Goal: Task Accomplishment & Management: Complete application form

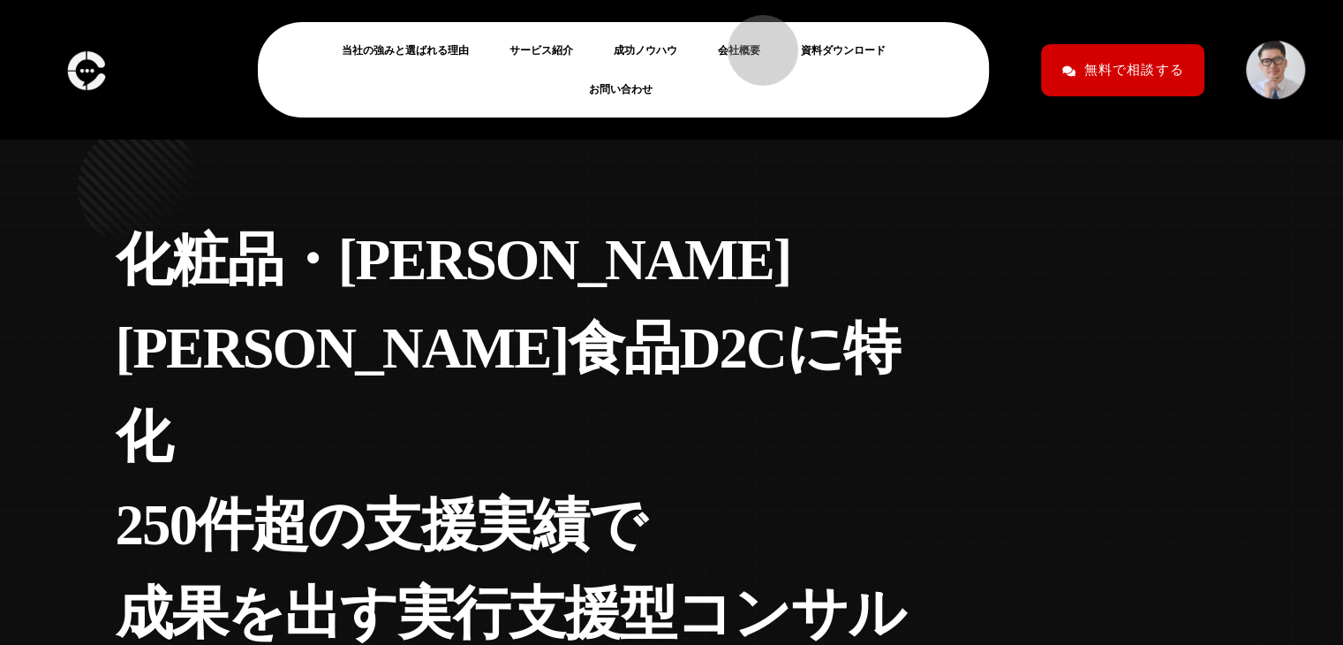
click at [749, 49] on link "会社概要" at bounding box center [746, 50] width 57 height 21
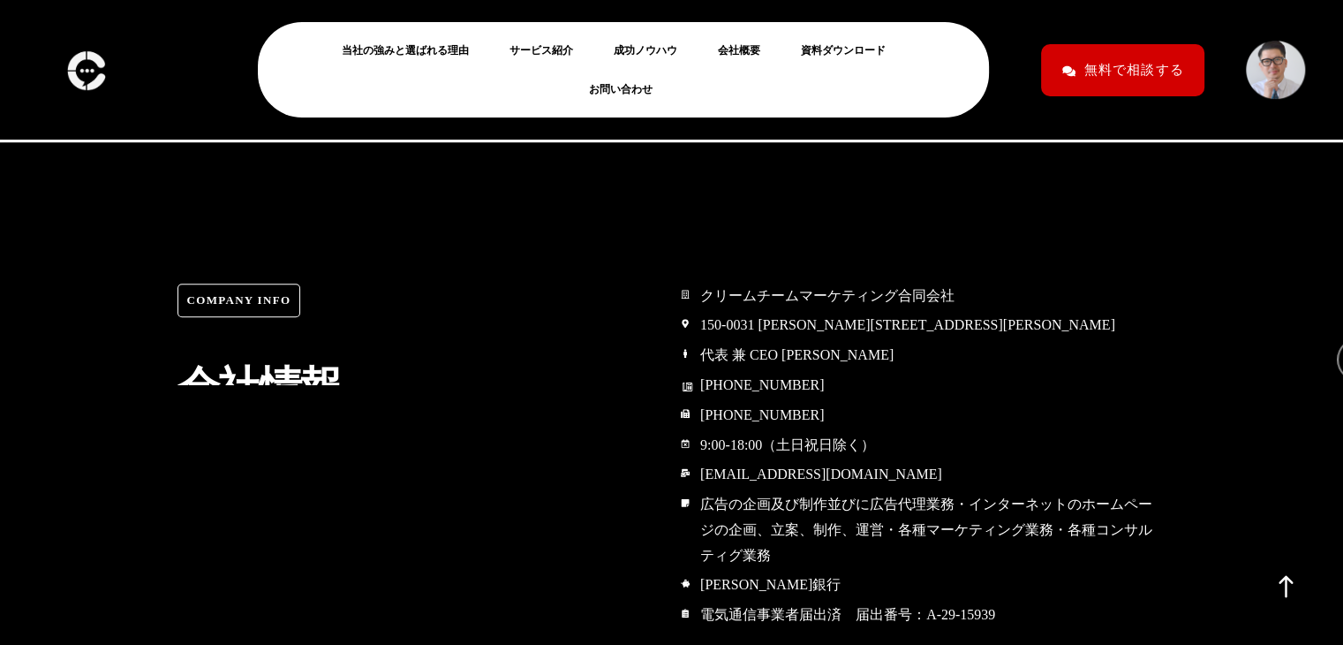
scroll to position [10138, 0]
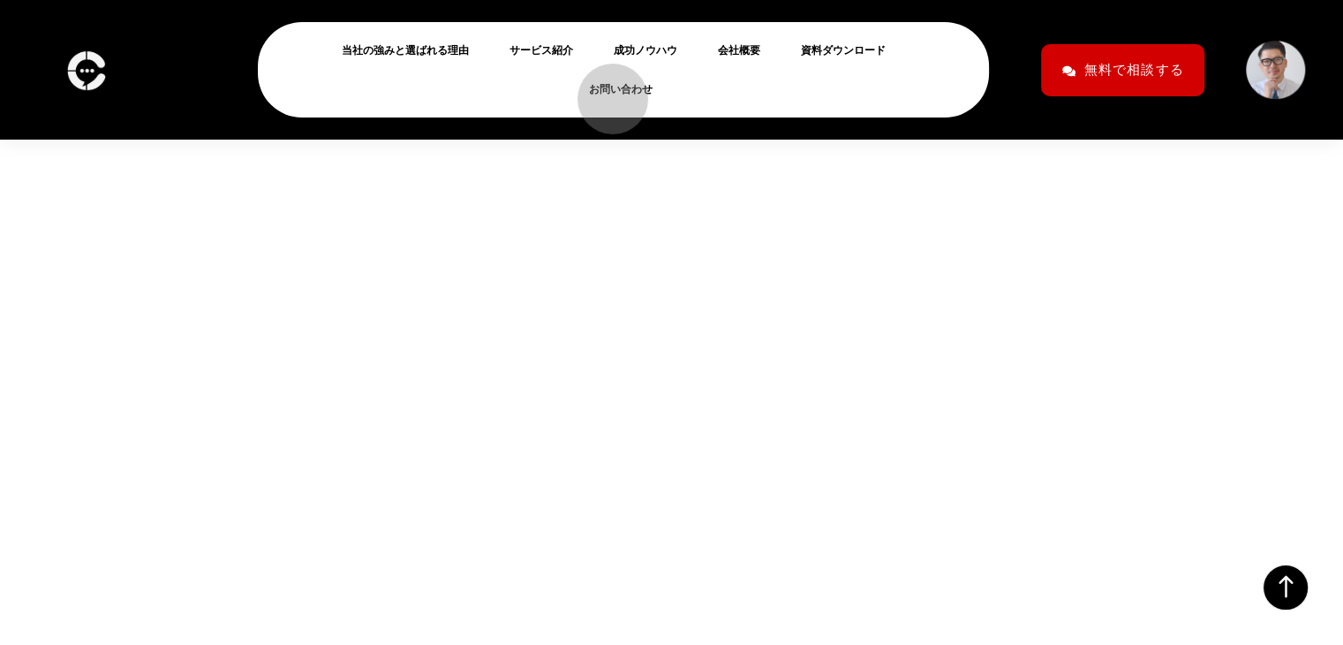
click at [604, 90] on link "お問い合わせ" at bounding box center [628, 89] width 78 height 21
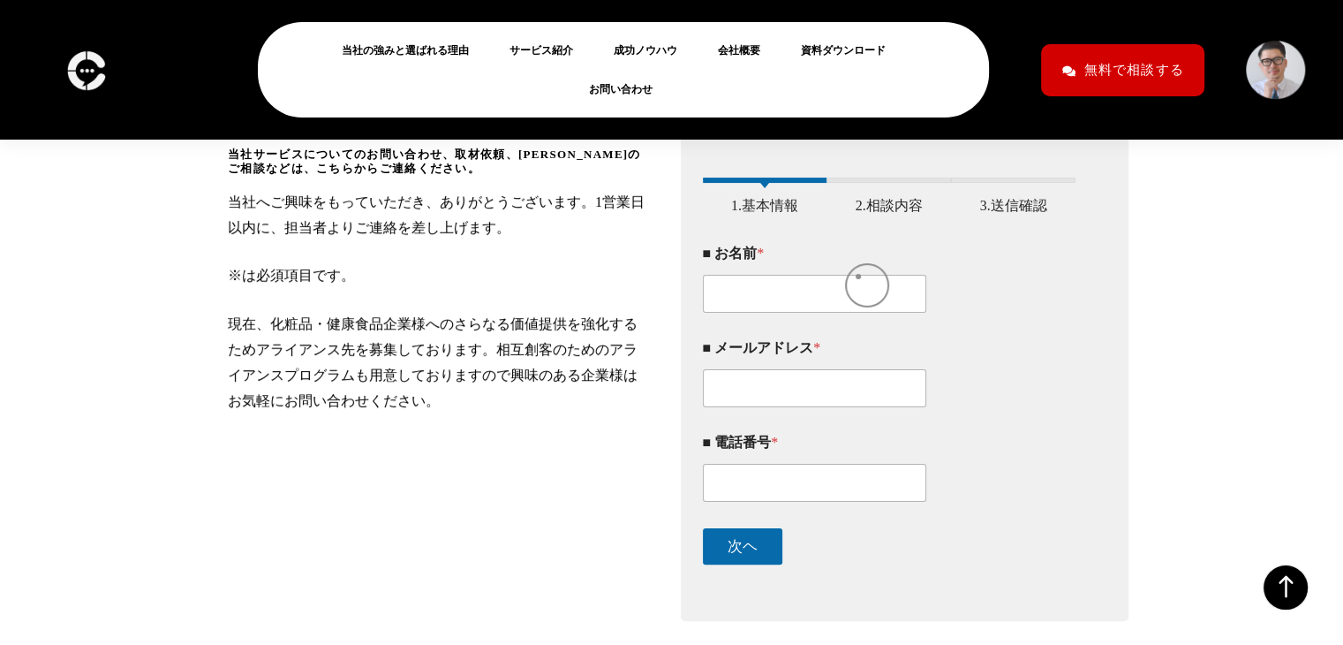
scroll to position [292, 0]
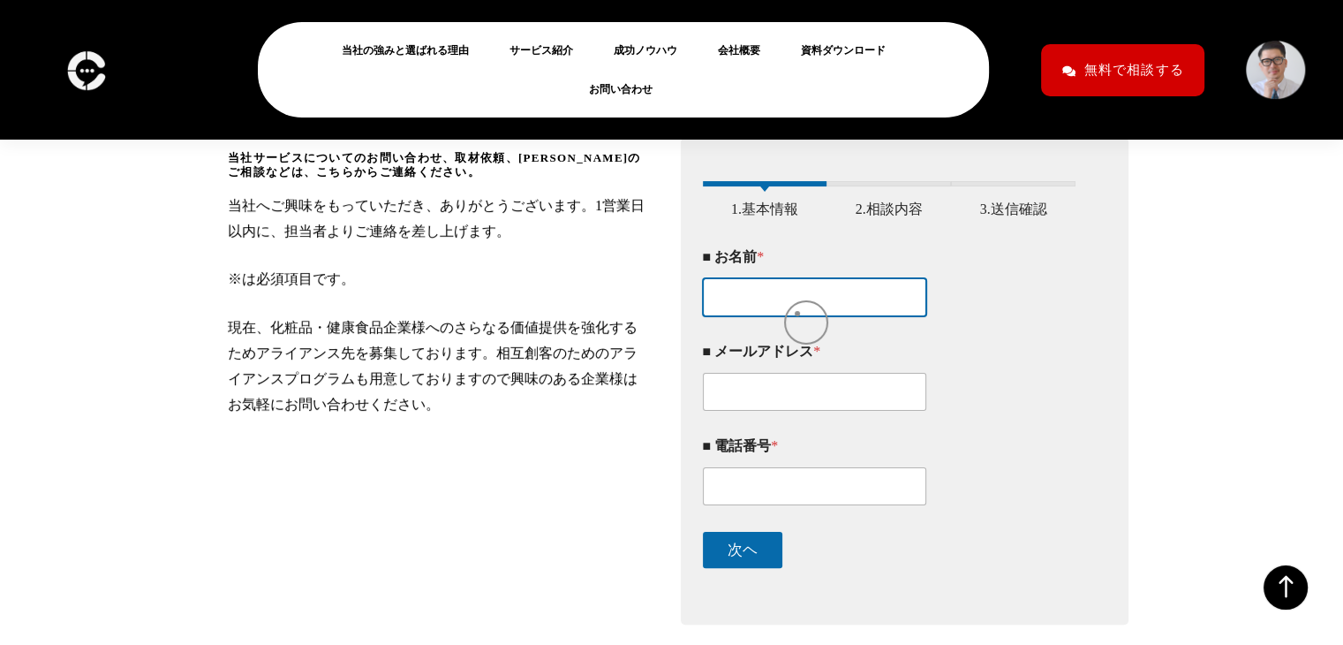
click at [798, 314] on input "■ お名前 *" at bounding box center [815, 297] width 224 height 38
type input "ｄ"
type input "ま"
type input "￥"
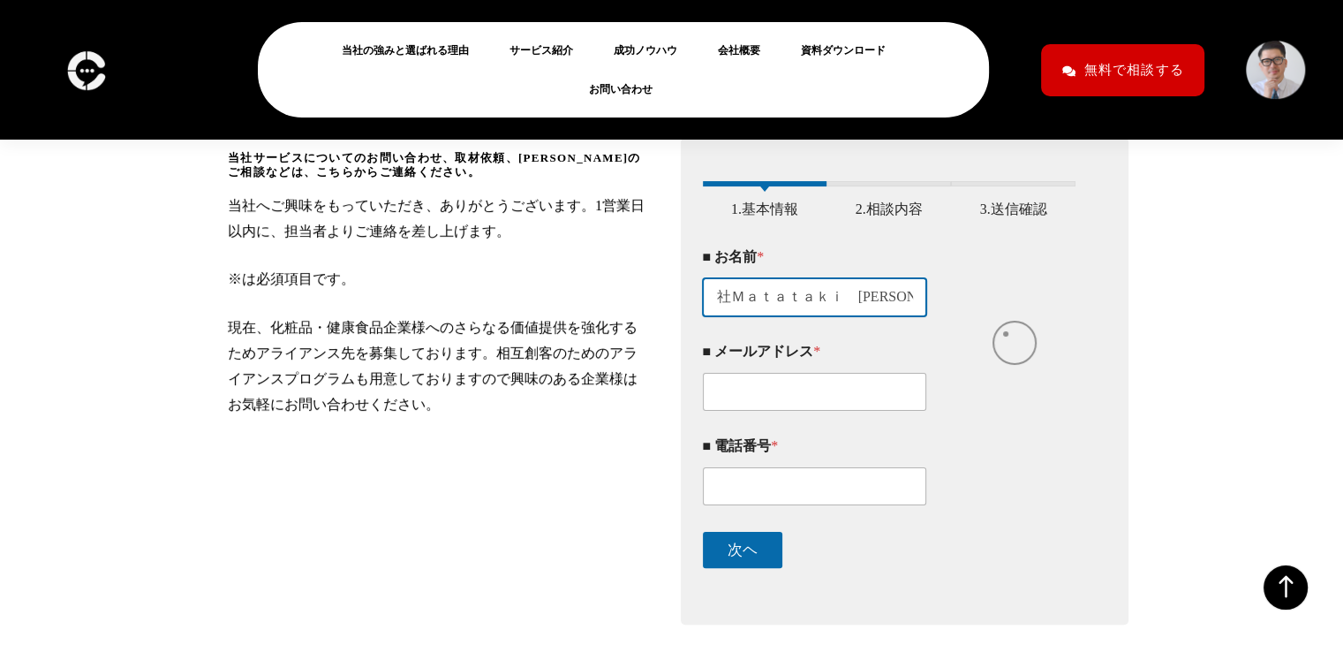
type input "株式会社Ｍａｔａｔａｋｉ　新井淳平"
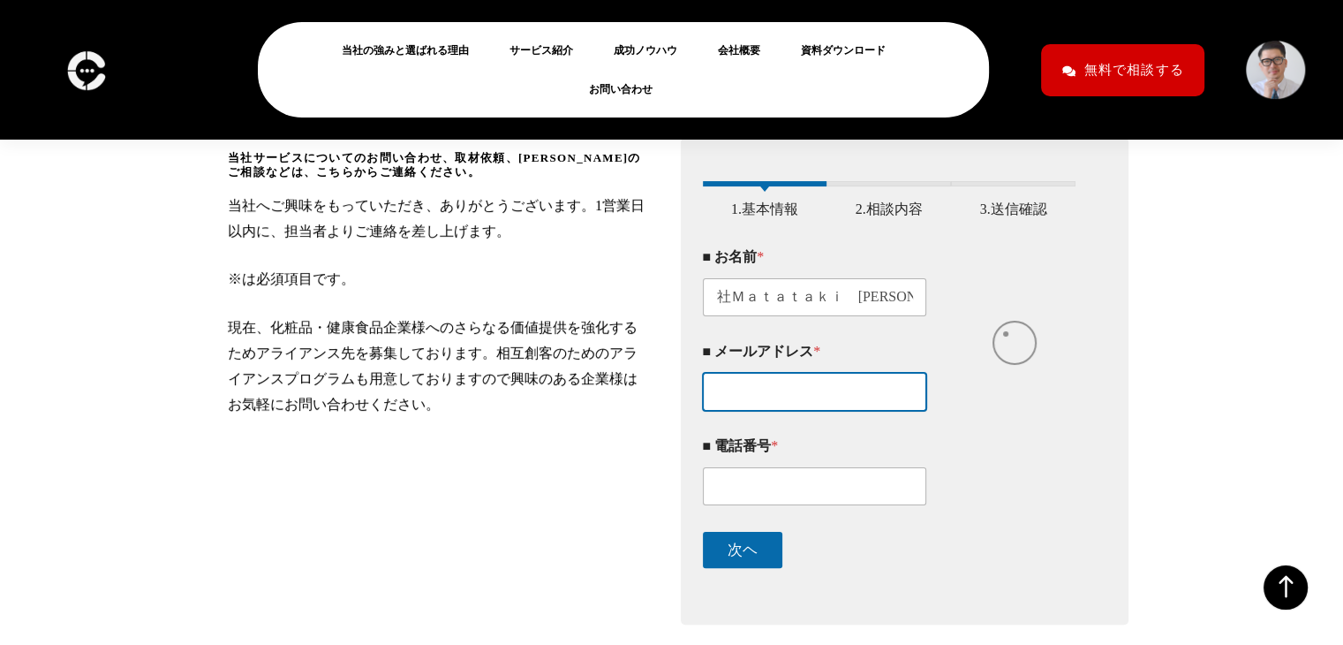
scroll to position [0, 0]
paste input "j.arai@matataki.co.jp"
type input "j.arai@matataki.co.jp"
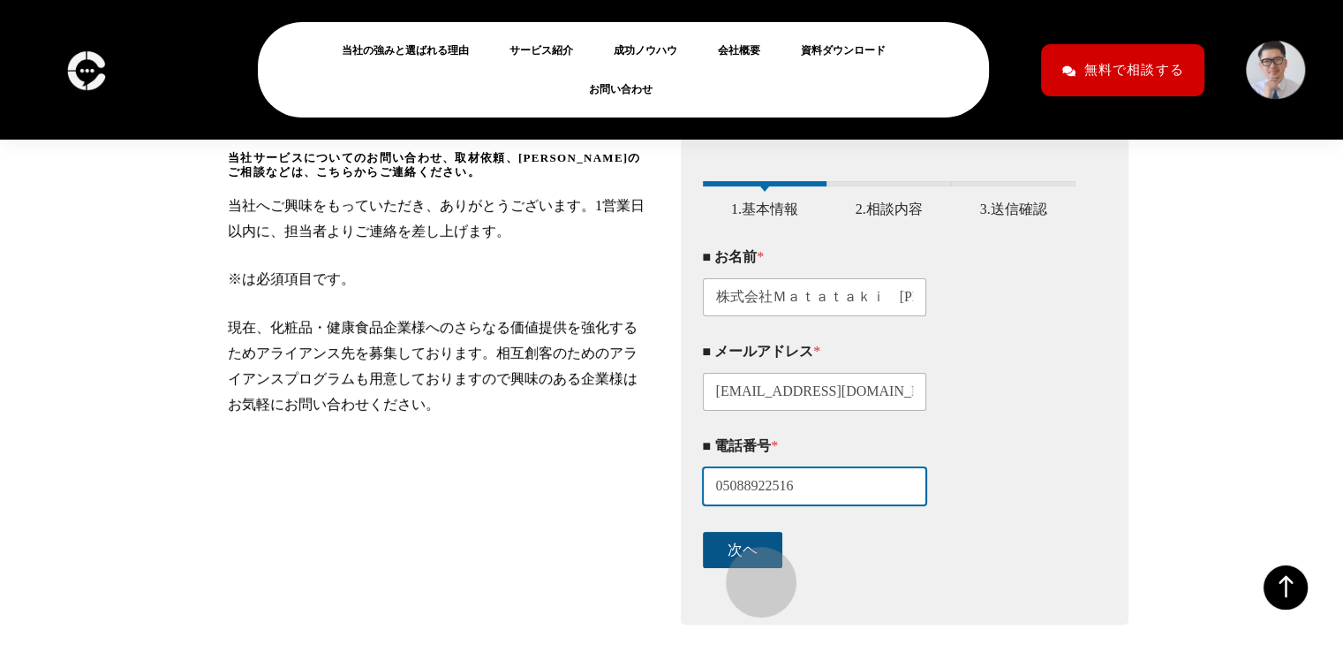
type input "05088922516"
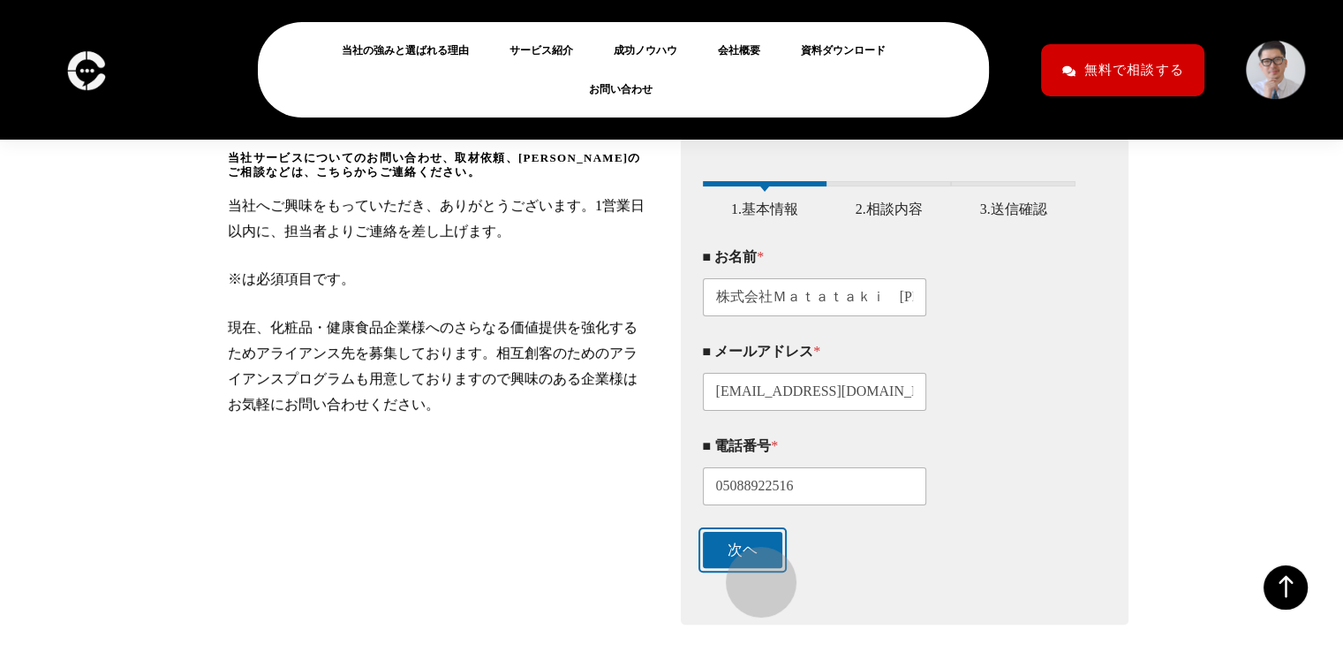
drag, startPoint x: 753, startPoint y: 573, endPoint x: 754, endPoint y: 563, distance: 10.7
click at [753, 568] on button "次ヘ" at bounding box center [742, 550] width 79 height 36
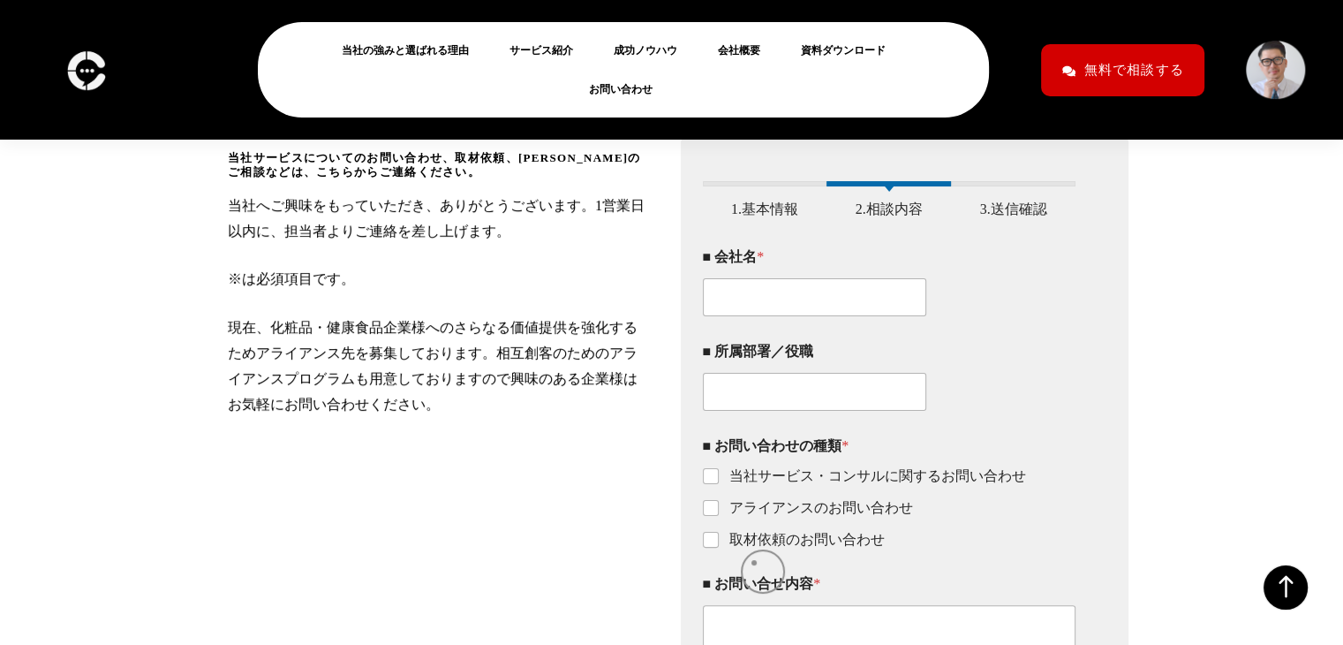
scroll to position [293, 0]
click at [806, 315] on input "■ 会社名 *" at bounding box center [815, 296] width 224 height 38
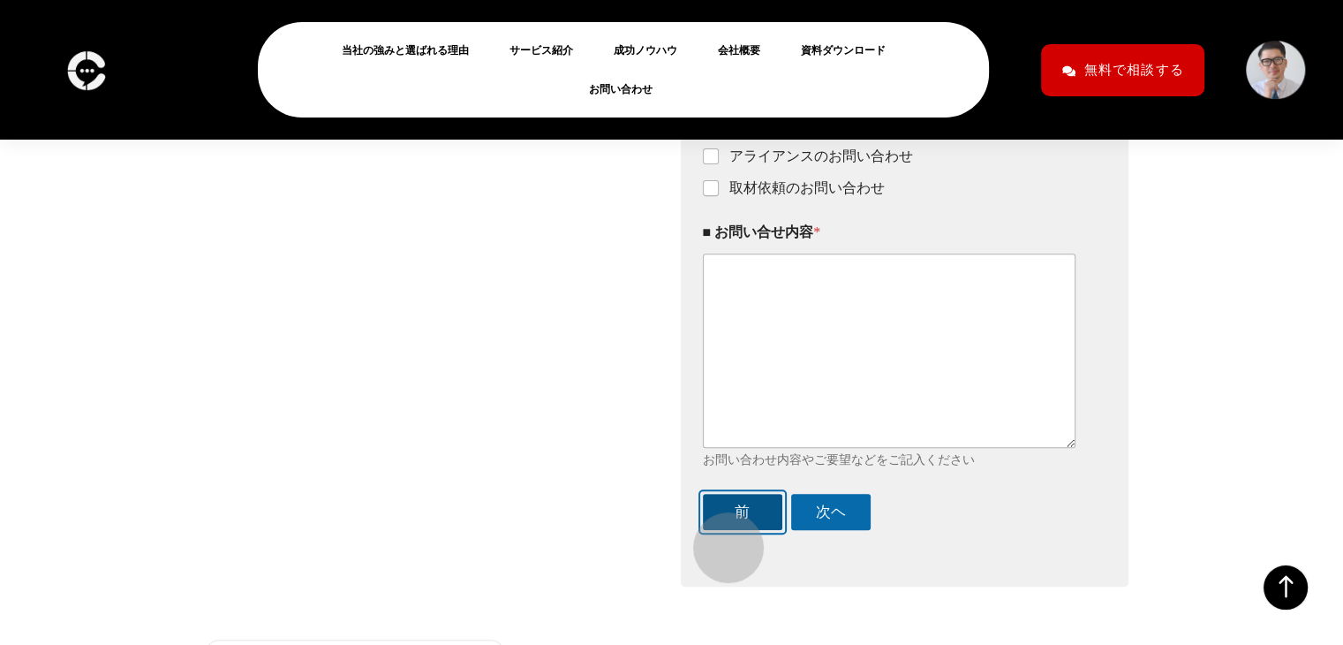
click at [721, 530] on button "前" at bounding box center [742, 512] width 79 height 36
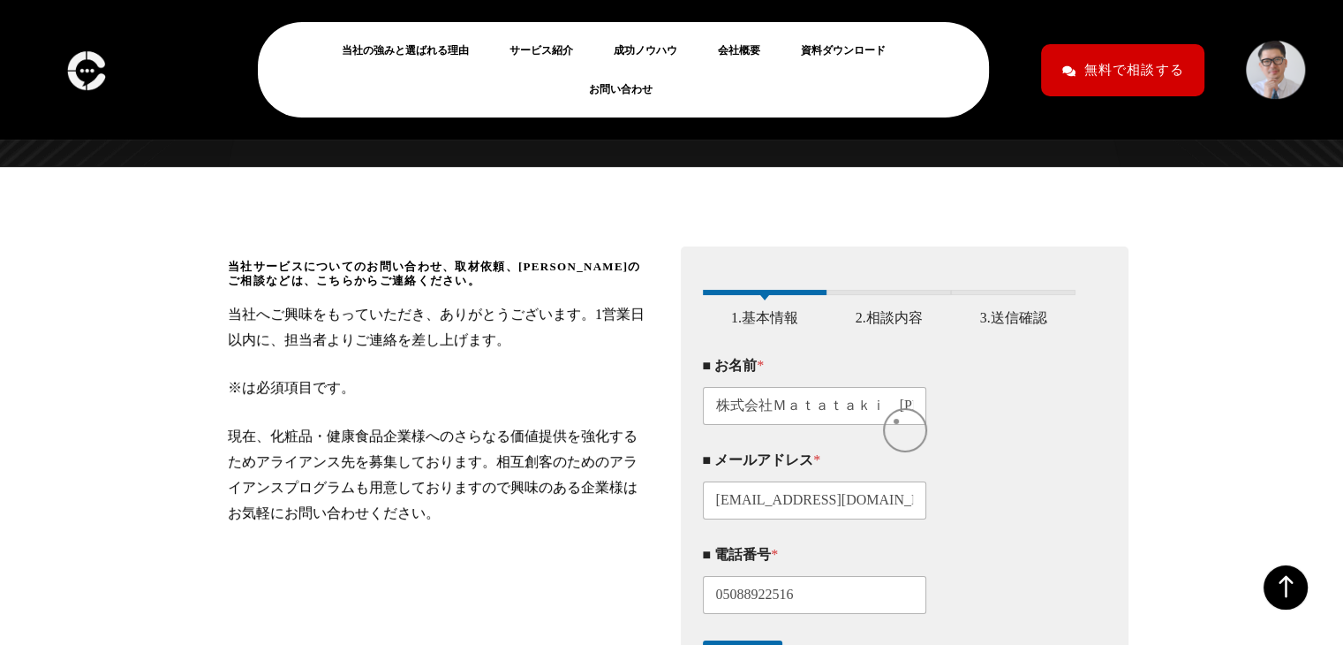
scroll to position [184, 0]
click at [896, 421] on input "株式会社Ｍａｔａｔａｋｉ　新井淳平" at bounding box center [815, 406] width 224 height 38
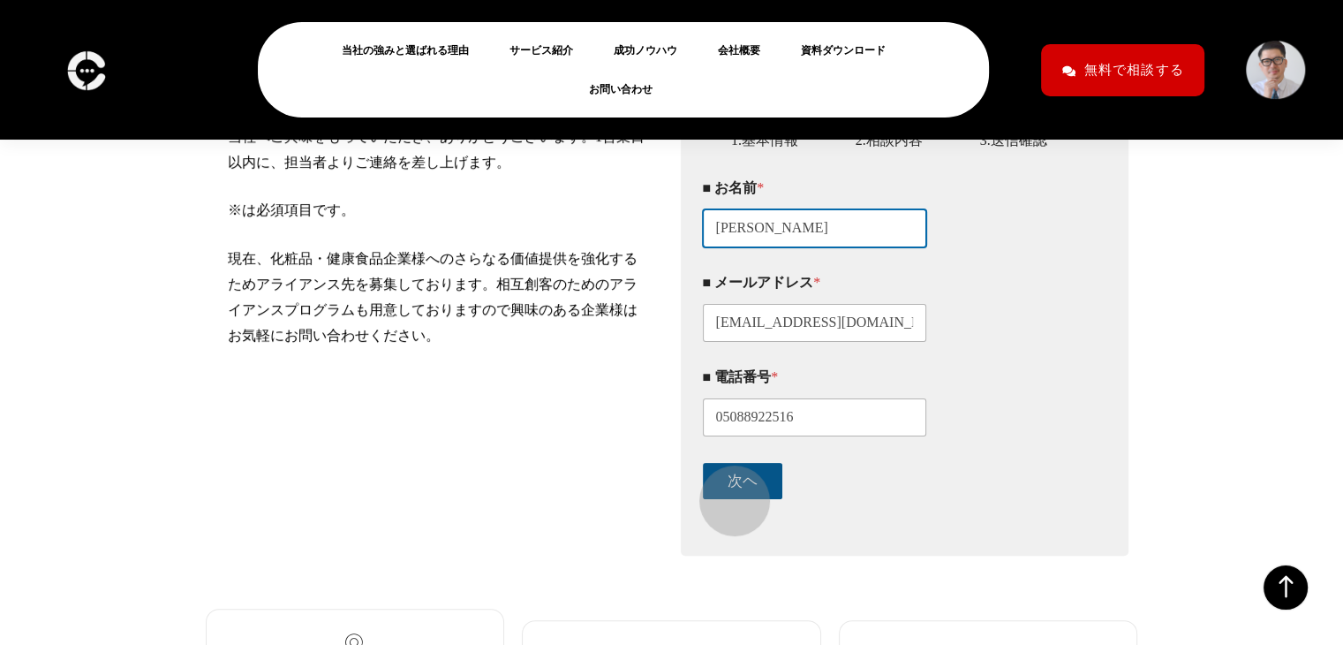
type input "新井淳平"
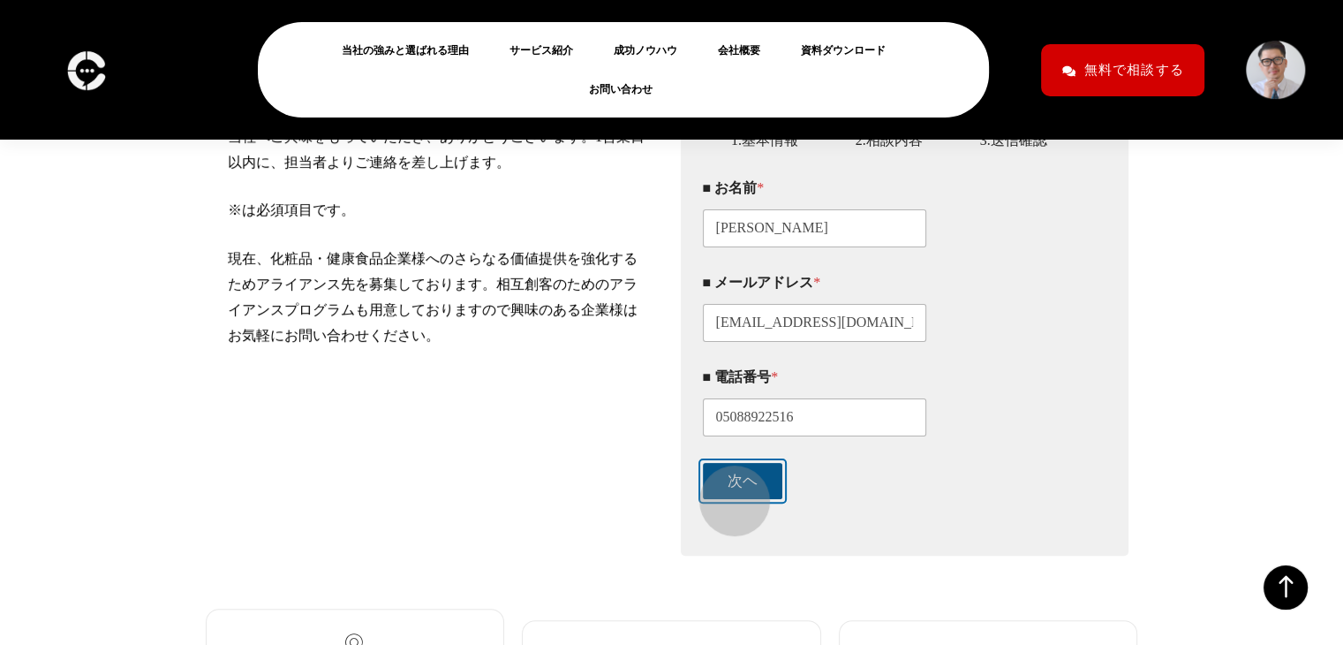
click at [726, 492] on button "次ヘ" at bounding box center [742, 481] width 79 height 36
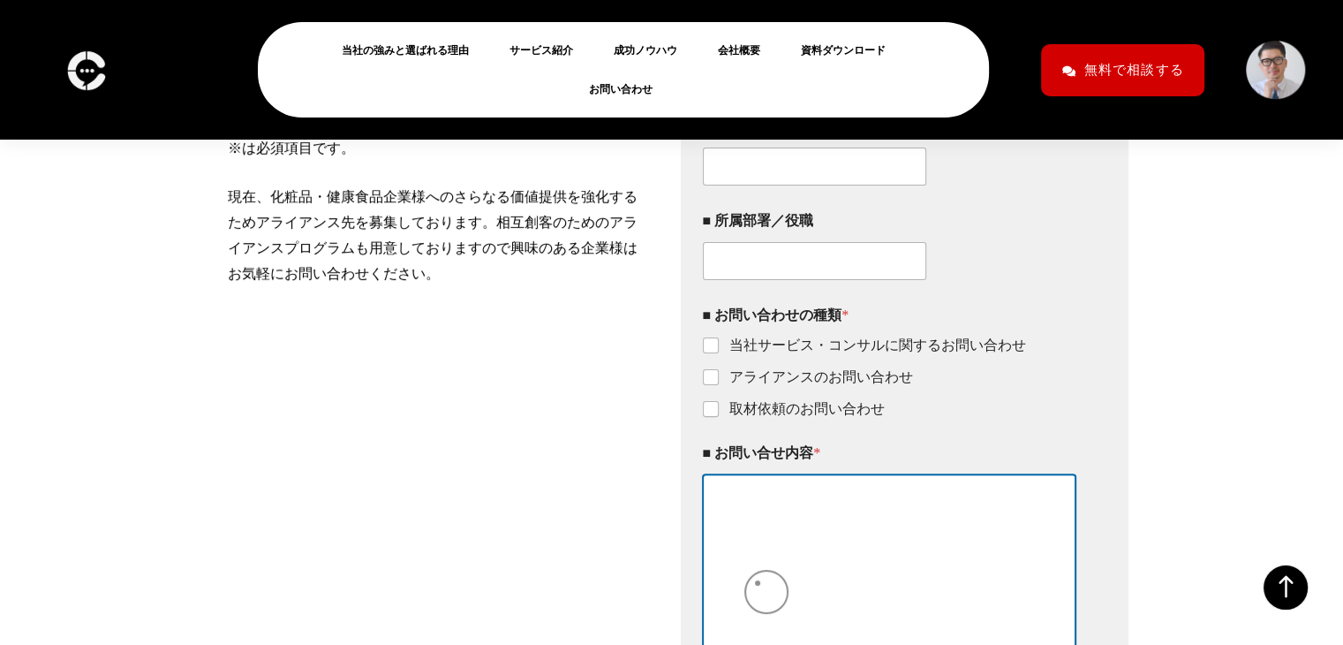
click at [758, 583] on textarea "■ お問い合せ内容 *" at bounding box center [890, 570] width 374 height 193
paste textarea "【5,000円で「社長アポ」が獲得できる新サービスのご案内】 クリームチームマーケティング 代表取締役 山口尚大 様 この度、リード獲得単価5000円で「役職…"
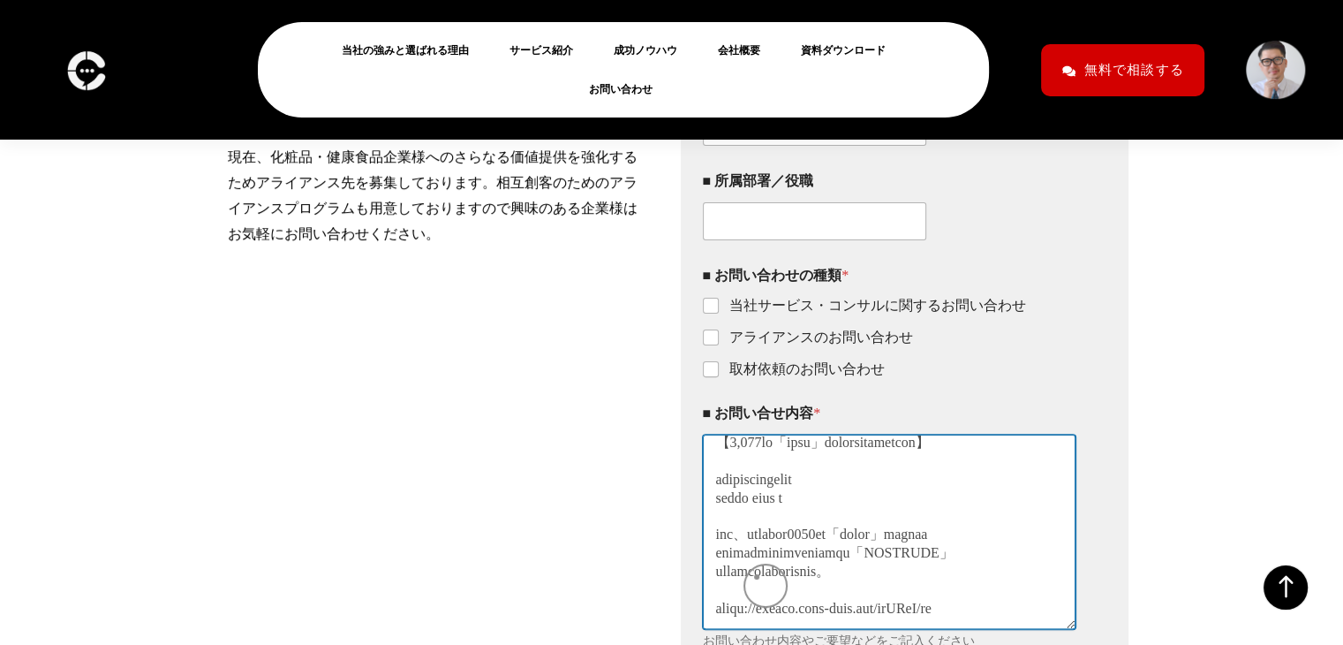
scroll to position [0, 0]
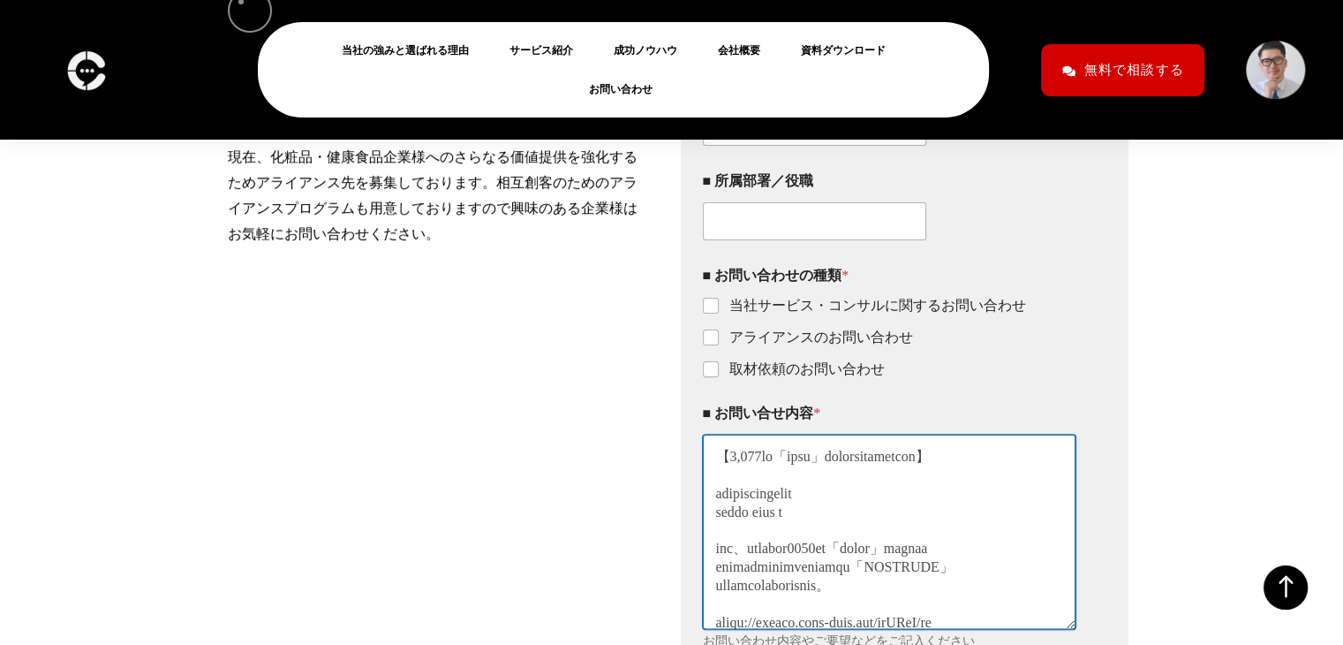
type textarea "【5,000円で「社長アポ」が獲得できる新サービスのご案内】 クリームチームマーケティング 代表取締役 山口尚大 様 この度、リード獲得単価5000円で「役職…"
